Goal: Transaction & Acquisition: Subscribe to service/newsletter

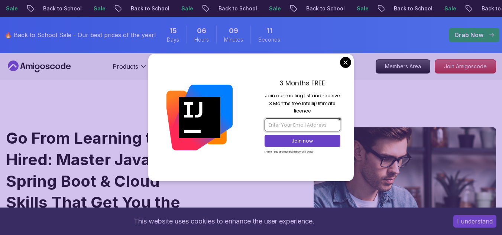
click at [295, 124] on input "email" at bounding box center [302, 124] width 76 height 13
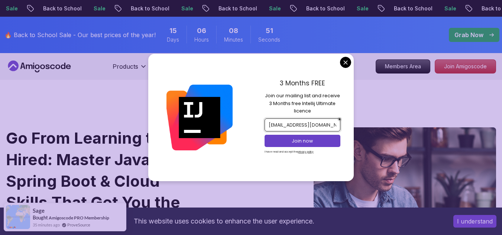
scroll to position [0, 1]
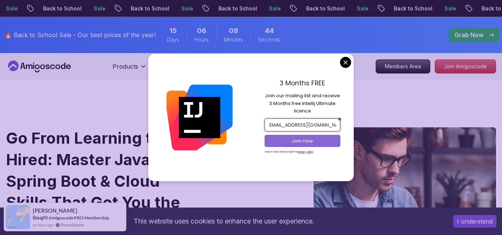
type input "[EMAIL_ADDRESS][DOMAIN_NAME]"
click at [299, 143] on p "Join now" at bounding box center [302, 141] width 62 height 7
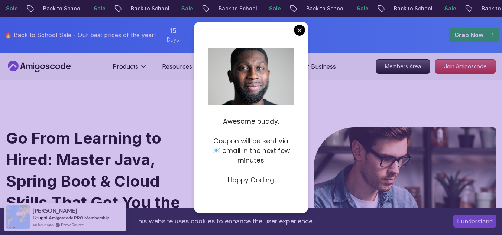
click at [260, 185] on p "Happy Coding" at bounding box center [251, 180] width 87 height 10
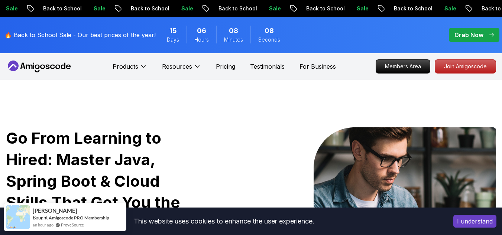
click at [489, 228] on div "I understand" at bounding box center [474, 221] width 54 height 24
click at [484, 223] on button "I understand" at bounding box center [474, 221] width 43 height 13
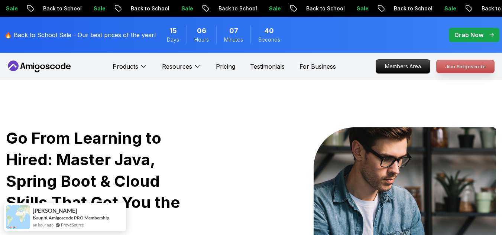
click at [474, 68] on p "Join Amigoscode" at bounding box center [465, 66] width 58 height 13
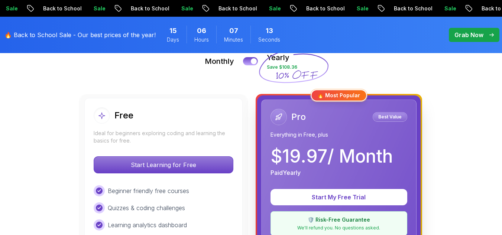
scroll to position [208, 0]
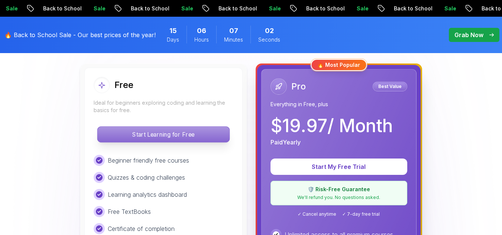
click at [206, 135] on p "Start Learning for Free" at bounding box center [163, 135] width 132 height 16
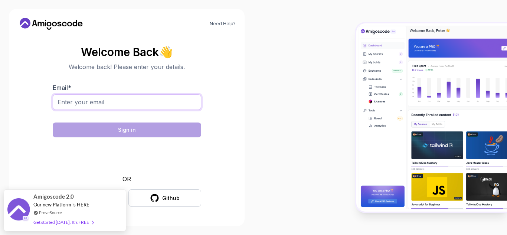
click at [125, 100] on input "Email *" at bounding box center [127, 102] width 149 height 16
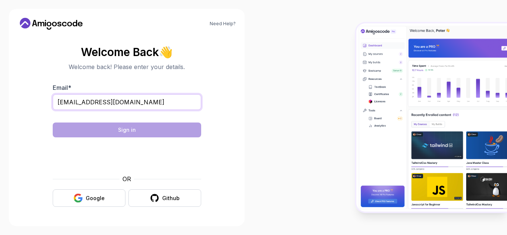
type input "[EMAIL_ADDRESS][DOMAIN_NAME]"
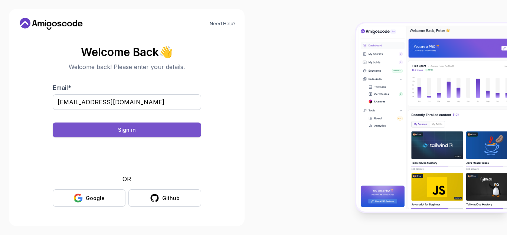
click at [160, 135] on button "Sign in" at bounding box center [127, 130] width 149 height 15
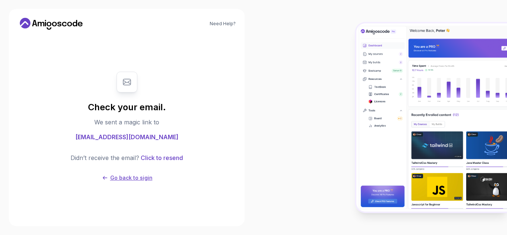
click at [131, 177] on p "Go back to sigin" at bounding box center [131, 177] width 42 height 7
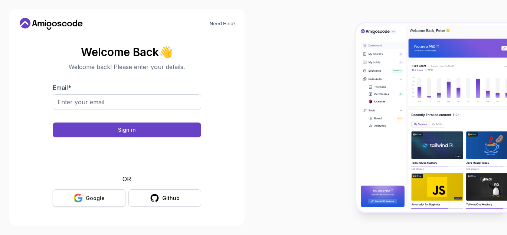
click at [91, 201] on div "Google" at bounding box center [95, 198] width 19 height 7
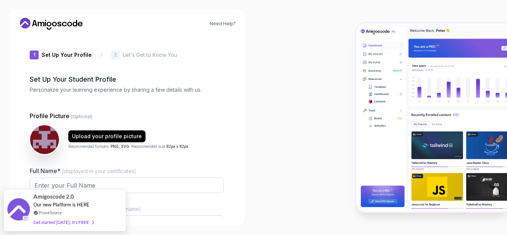
type input "eagerweasel35381"
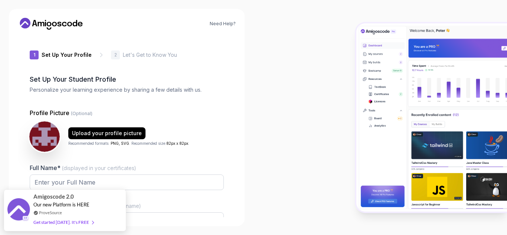
click at [40, 142] on img at bounding box center [44, 136] width 30 height 30
click at [92, 135] on div "Upload your profile picture" at bounding box center [107, 133] width 70 height 7
